Goal: Information Seeking & Learning: Understand process/instructions

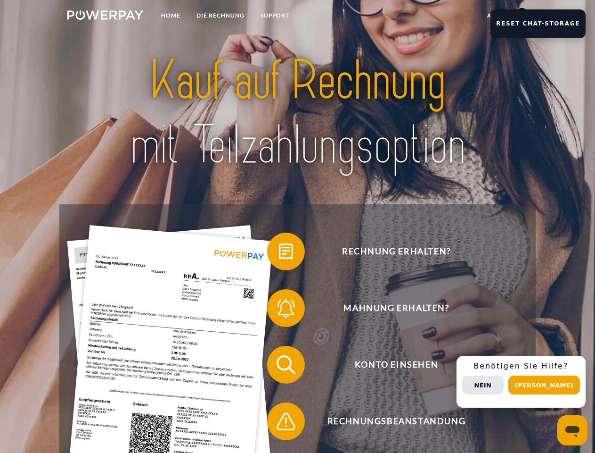
click at [105, 16] on img at bounding box center [105, 14] width 76 height 9
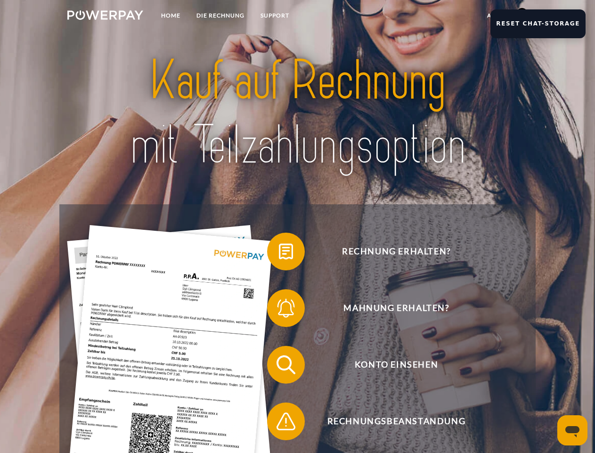
click at [494, 16] on link "agb" at bounding box center [493, 15] width 29 height 17
click at [279, 253] on span at bounding box center [271, 251] width 47 height 47
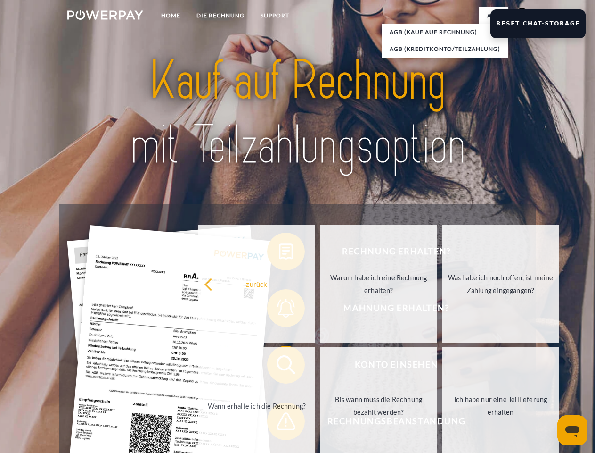
click at [279, 310] on div "Rechnung erhalten? Mahnung erhalten? Konto einsehen" at bounding box center [297, 392] width 476 height 377
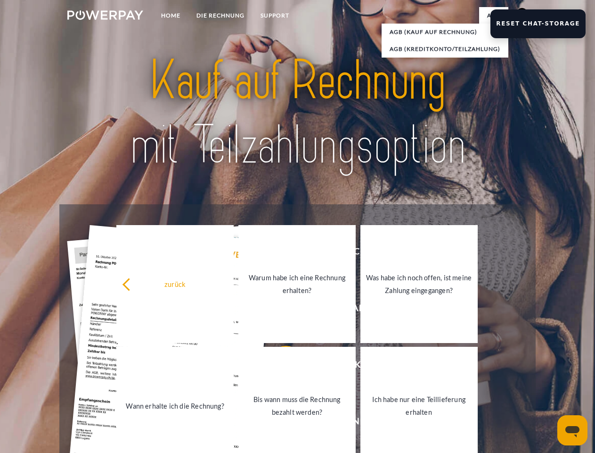
click at [279, 366] on link "Bis wann muss die Rechnung bezahlt werden?" at bounding box center [297, 405] width 117 height 118
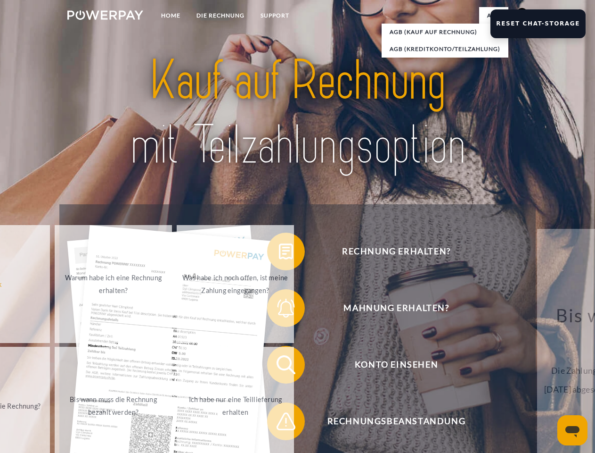
click at [279, 423] on span at bounding box center [271, 420] width 47 height 47
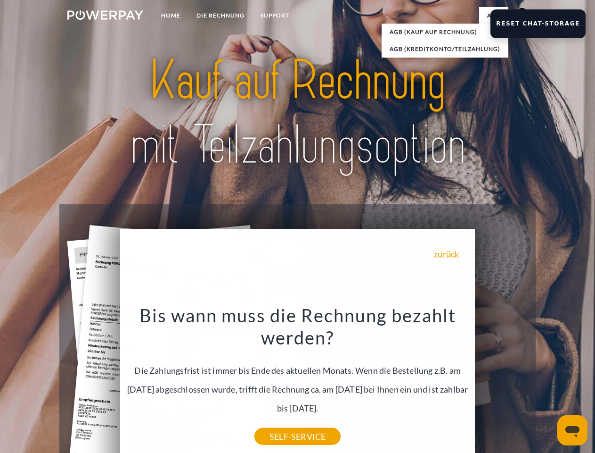
click at [525, 381] on div "Rechnung erhalten? Mahnung erhalten? Konto einsehen" at bounding box center [297, 392] width 476 height 377
click at [502, 383] on span "Konto einsehen" at bounding box center [396, 365] width 231 height 38
click at [548, 385] on header "Home DIE RECHNUNG SUPPORT" at bounding box center [297, 325] width 595 height 651
click at [544, 24] on button "Reset Chat-Storage" at bounding box center [538, 23] width 95 height 29
